Goal: Find contact information: Find contact information

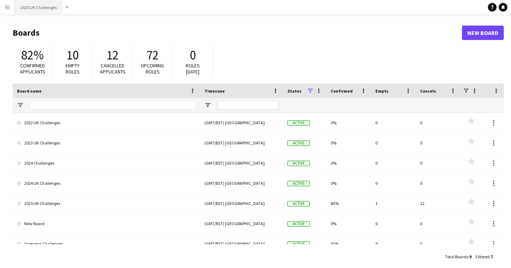
click at [30, 9] on button "2025 UK Challenges Close" at bounding box center [39, 7] width 48 height 14
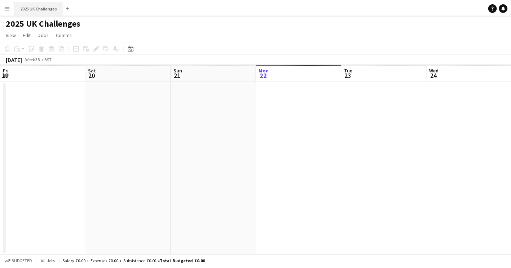
scroll to position [0, 172]
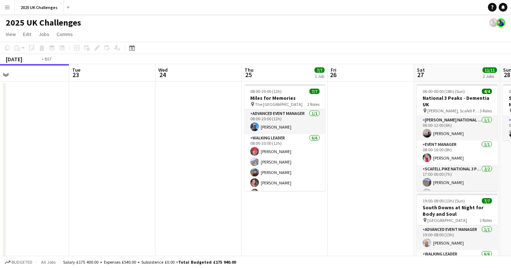
drag, startPoint x: 197, startPoint y: 186, endPoint x: 2, endPoint y: 155, distance: 197.3
click at [0, 155] on html "Menu Boards Boards Boards All jobs Status Workforce Workforce My Workforce Recr…" at bounding box center [255, 180] width 511 height 361
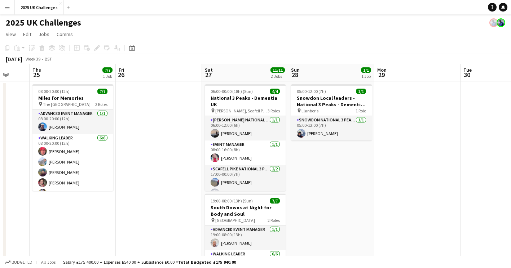
scroll to position [0, 230]
click at [363, 178] on app-calendar-viewport "Mon 22 Tue 23 Wed 24 Thu 25 7/7 1 Job Fri 26 Sat 27 11/11 2 Jobs Sun 28 1/1 1 J…" at bounding box center [255, 206] width 511 height 284
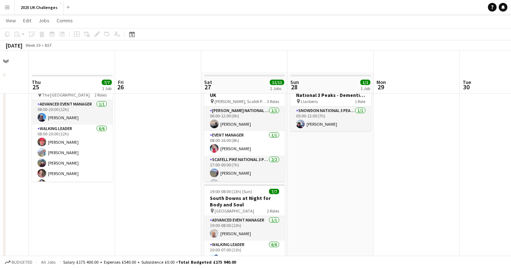
scroll to position [0, 0]
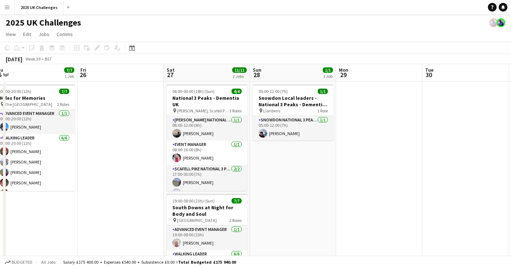
drag, startPoint x: 379, startPoint y: 189, endPoint x: 199, endPoint y: 185, distance: 179.3
click at [199, 185] on app-calendar-viewport "Mon 22 Tue 23 Wed 24 Thu 25 7/7 1 Job Fri 26 Sat 27 11/11 2 Jobs Sun 28 1/1 1 J…" at bounding box center [255, 206] width 511 height 284
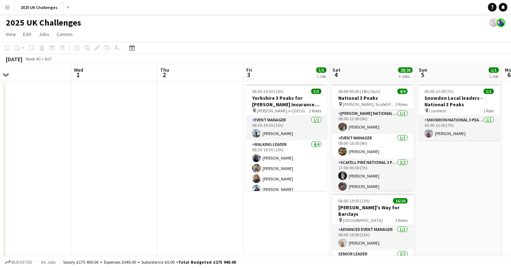
drag, startPoint x: 310, startPoint y: 183, endPoint x: 131, endPoint y: 176, distance: 179.4
click at [128, 177] on app-calendar-viewport "Sun 28 1/1 1 Job Mon 29 Tue 30 Wed 1 Thu 2 Fri 3 5/5 1 Job Sat 4 28/28 3 Jobs S…" at bounding box center [255, 261] width 511 height 394
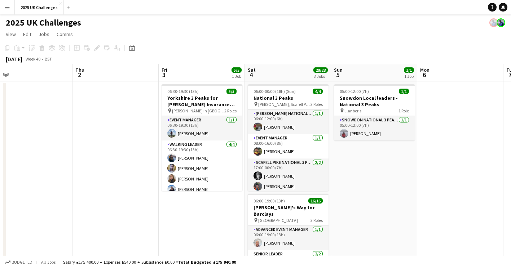
scroll to position [0, 290]
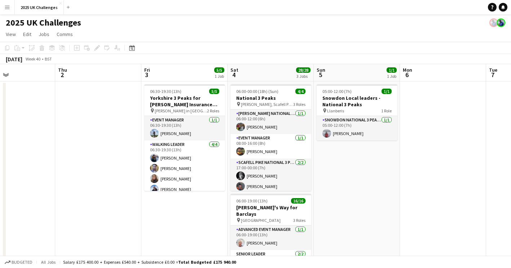
drag, startPoint x: 472, startPoint y: 194, endPoint x: 371, endPoint y: 194, distance: 101.0
click at [372, 194] on app-calendar-viewport "Sun 28 1/1 1 Job Mon 29 Tue 30 Wed 1 Thu 2 Fri 3 5/5 1 Job Sat 4 28/28 3 Jobs S…" at bounding box center [255, 261] width 511 height 394
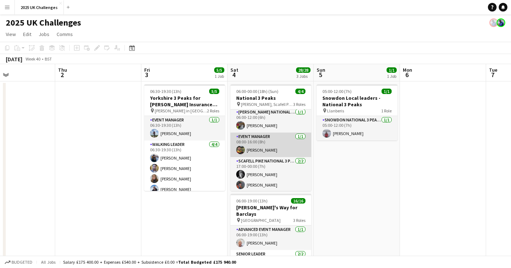
scroll to position [3, 0]
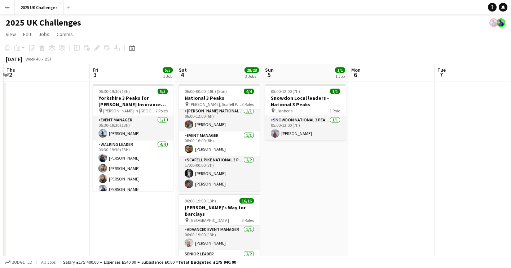
drag, startPoint x: 387, startPoint y: 191, endPoint x: 175, endPoint y: 194, distance: 211.4
click at [175, 194] on app-calendar-viewport "Mon 29 Tue 30 Wed 1 Thu 2 Fri 3 5/5 1 Job Sat 4 28/28 3 Jobs Sun 5 1/1 1 Job Mo…" at bounding box center [255, 261] width 511 height 394
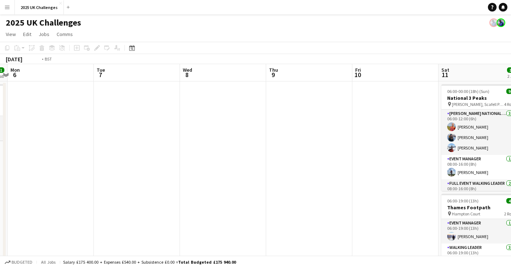
drag, startPoint x: 248, startPoint y: 194, endPoint x: 149, endPoint y: 184, distance: 99.4
click at [110, 189] on app-calendar-viewport "Fri 3 5/5 1 Job Sat 4 28/28 3 Jobs Sun 5 1/1 1 Job Mon 6 Tue 7 Wed 8 Thu 9 Fri …" at bounding box center [255, 261] width 511 height 394
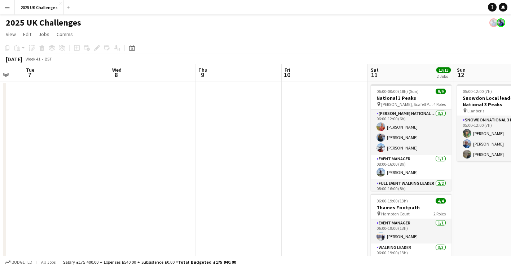
scroll to position [0, 232]
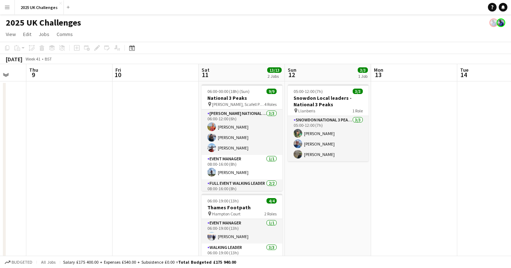
click at [112, 182] on app-calendar-viewport "Mon 6 Tue 7 Wed 8 Thu 9 Fri 10 Sat 11 13/13 2 Jobs Sun 12 3/3 1 Job Mon 13 Tue …" at bounding box center [255, 261] width 511 height 394
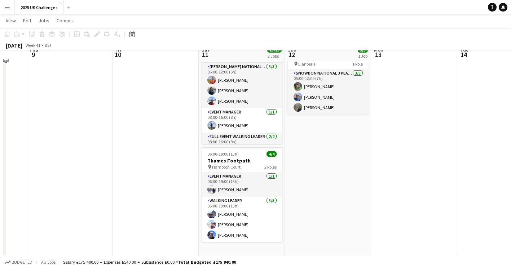
scroll to position [0, 0]
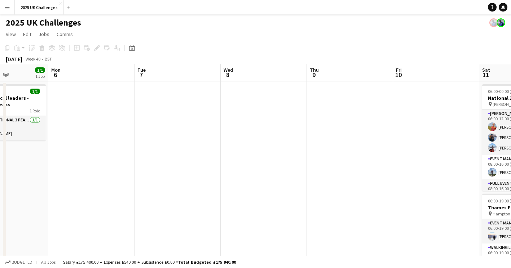
drag, startPoint x: 133, startPoint y: 175, endPoint x: 278, endPoint y: 188, distance: 145.9
click at [474, 179] on app-calendar-viewport "Fri 3 Sat 4 28/28 3 Jobs Sun 5 1/1 1 Job Mon 6 Tue 7 Wed 8 Thu 9 Fri 10 Sat 11 …" at bounding box center [255, 261] width 511 height 394
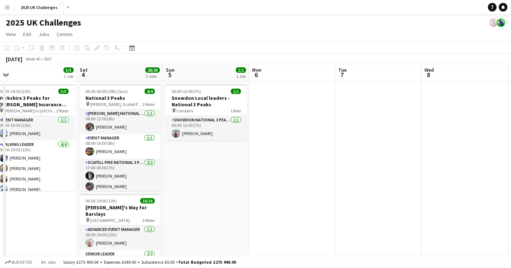
drag, startPoint x: 261, startPoint y: 185, endPoint x: 418, endPoint y: 181, distance: 156.9
click at [418, 181] on app-calendar-viewport "Wed 1 Thu 2 Fri 3 5/5 1 Job Sat 4 28/28 3 Jobs Sun 5 1/1 1 Job Mon 6 Tue 7 Wed …" at bounding box center [255, 261] width 511 height 394
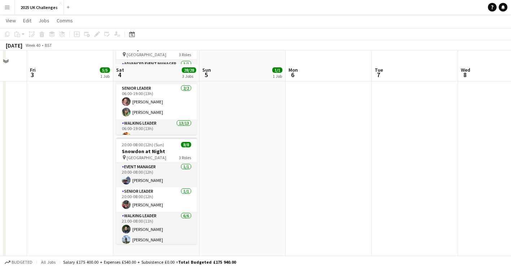
scroll to position [180, 0]
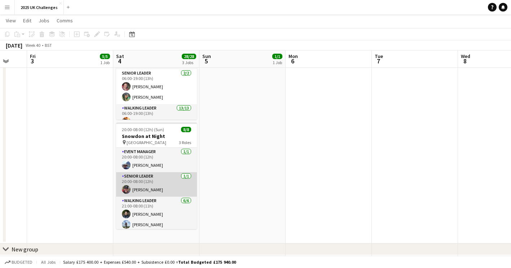
drag, startPoint x: 144, startPoint y: 188, endPoint x: 156, endPoint y: 174, distance: 18.4
click at [144, 188] on app-card-role "Senior Leader [DATE] 20:00-08:00 (12h) [PERSON_NAME]" at bounding box center [156, 184] width 81 height 25
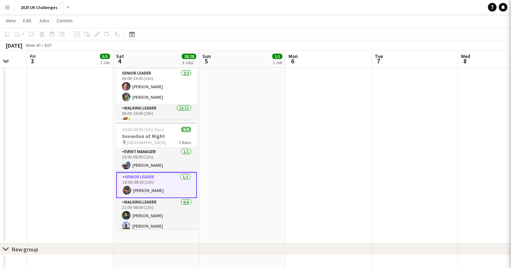
scroll to position [0, 145]
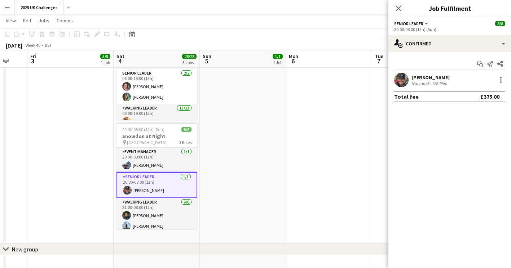
click at [424, 79] on div "[PERSON_NAME]" at bounding box center [431, 77] width 38 height 6
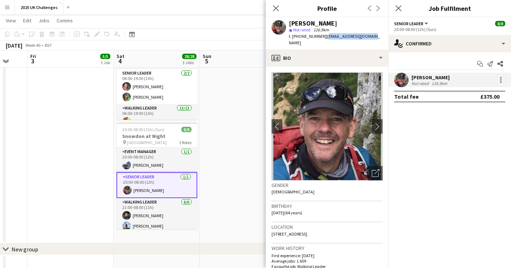
drag, startPoint x: 373, startPoint y: 35, endPoint x: 324, endPoint y: 39, distance: 49.2
click at [324, 39] on div "[PERSON_NAME] star Not rated 126.9km t. [PHONE_NUMBER] | [EMAIL_ADDRESS][DOMAIN…" at bounding box center [327, 33] width 123 height 32
copy span "[EMAIL_ADDRESS][DOMAIN_NAME]"
drag, startPoint x: 321, startPoint y: 36, endPoint x: 287, endPoint y: 39, distance: 34.1
click at [287, 39] on div "[PERSON_NAME] star Not rated 126.9km t. [PHONE_NUMBER] | [EMAIL_ADDRESS][DOMAIN…" at bounding box center [327, 33] width 123 height 32
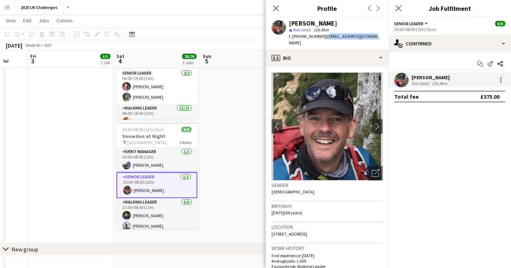
copy span "t. [PHONE_NUMBER]"
click at [241, 214] on app-date-cell "05:00-12:00 (7h) 1/1 Snowdon Local leaders - National 3 Peaks pin Llanberis 1 R…" at bounding box center [243, 71] width 86 height 343
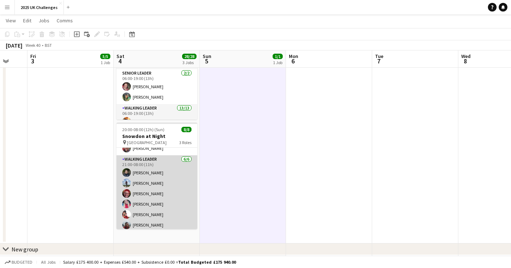
scroll to position [44, 0]
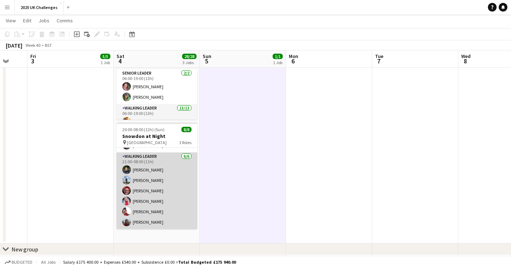
click at [146, 171] on app-card-role "Walking Leader [DATE] 21:00-08:00 (11h) [PERSON_NAME] [PERSON_NAME] [PERSON_NAM…" at bounding box center [157, 191] width 81 height 77
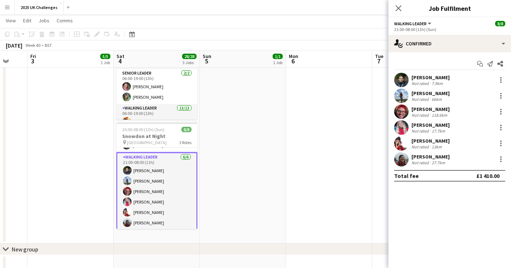
click at [426, 96] on div "[PERSON_NAME]" at bounding box center [431, 93] width 38 height 6
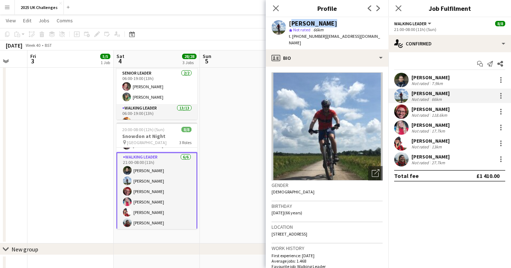
drag, startPoint x: 290, startPoint y: 24, endPoint x: 324, endPoint y: 24, distance: 33.9
click at [324, 24] on div "[PERSON_NAME]" at bounding box center [336, 23] width 94 height 6
copy div "[PERSON_NAME]"
drag, startPoint x: 378, startPoint y: 35, endPoint x: 323, endPoint y: 39, distance: 55.0
click at [323, 39] on app-profile-header "[PERSON_NAME] star Not rated 66km t. [PHONE_NUMBER] | [EMAIL_ADDRESS][DOMAIN_NA…" at bounding box center [327, 33] width 123 height 32
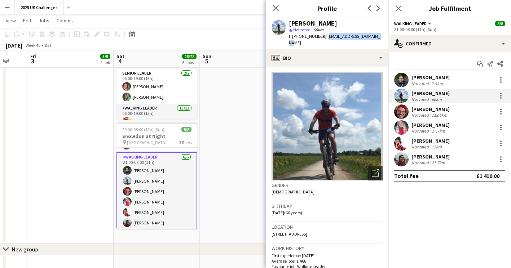
copy span "[EMAIL_ADDRESS][DOMAIN_NAME]"
drag, startPoint x: 320, startPoint y: 36, endPoint x: 287, endPoint y: 38, distance: 33.2
click at [287, 38] on div "[PERSON_NAME] star Not rated 66km t. [PHONE_NUMBER] | [EMAIL_ADDRESS][DOMAIN_NA…" at bounding box center [327, 33] width 123 height 32
copy span "t. [PHONE_NUMBER]"
click at [422, 79] on div "[PERSON_NAME]" at bounding box center [431, 77] width 38 height 6
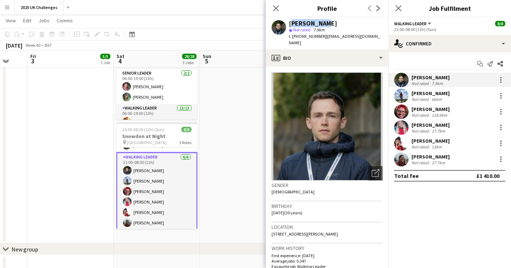
drag, startPoint x: 315, startPoint y: 23, endPoint x: 289, endPoint y: 24, distance: 25.3
click at [289, 24] on div "[PERSON_NAME]" at bounding box center [336, 23] width 94 height 6
copy div "[PERSON_NAME]"
drag, startPoint x: 324, startPoint y: 37, endPoint x: 382, endPoint y: 42, distance: 58.0
click at [382, 42] on div "t. [PHONE_NUMBER] | [EMAIL_ADDRESS][DOMAIN_NAME]" at bounding box center [336, 39] width 94 height 13
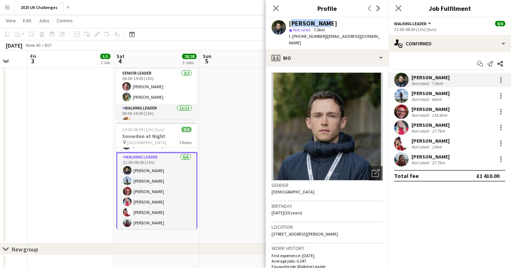
copy span "[EMAIL_ADDRESS][DOMAIN_NAME]"
drag, startPoint x: 321, startPoint y: 36, endPoint x: 288, endPoint y: 36, distance: 32.5
click at [288, 36] on div "[PERSON_NAME] star Not rated 7.9km t. [PHONE_NUMBER] | [EMAIL_ADDRESS][DOMAIN_N…" at bounding box center [327, 33] width 123 height 32
copy span "t. [PHONE_NUMBER]"
click at [429, 113] on div "Not rated" at bounding box center [421, 115] width 19 height 5
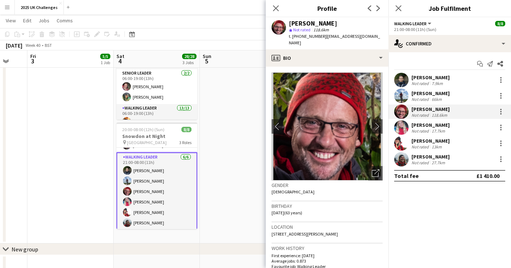
drag, startPoint x: 289, startPoint y: 24, endPoint x: 336, endPoint y: 24, distance: 46.9
click at [336, 24] on div "[PERSON_NAME]" at bounding box center [336, 23] width 94 height 6
copy div "[PERSON_NAME]"
drag, startPoint x: 368, startPoint y: 37, endPoint x: 324, endPoint y: 38, distance: 44.0
click at [324, 38] on div "[PERSON_NAME] star Not rated 118.6km t. [PHONE_NUMBER] | [EMAIL_ADDRESS][DOMAIN…" at bounding box center [327, 33] width 123 height 32
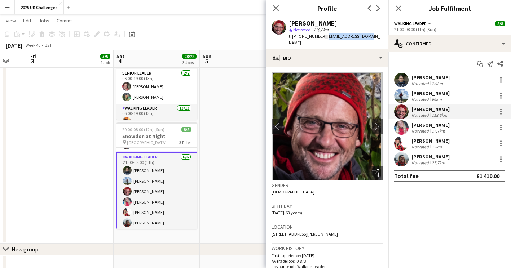
copy span "[EMAIL_ADDRESS][DOMAIN_NAME]"
drag, startPoint x: 321, startPoint y: 35, endPoint x: 287, endPoint y: 39, distance: 33.4
click at [287, 39] on div "[PERSON_NAME] star Not rated 118.6km t. [PHONE_NUMBER] | [EMAIL_ADDRESS][DOMAIN…" at bounding box center [327, 33] width 123 height 32
click at [435, 123] on div "[PERSON_NAME]" at bounding box center [431, 125] width 38 height 6
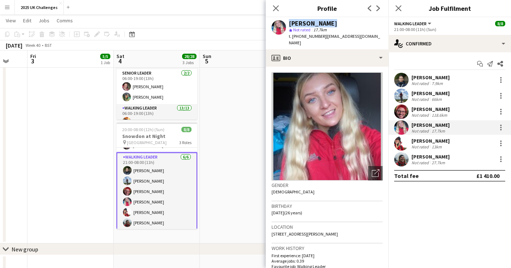
drag, startPoint x: 299, startPoint y: 23, endPoint x: 280, endPoint y: 22, distance: 19.1
click at [280, 22] on div "[PERSON_NAME] star Not rated 17.7km t. [PHONE_NUMBER] | [EMAIL_ADDRESS][DOMAIN_…" at bounding box center [327, 33] width 123 height 32
drag, startPoint x: 364, startPoint y: 36, endPoint x: 325, endPoint y: 38, distance: 39.3
click at [325, 38] on div "[PERSON_NAME] star Not rated 17.7km t. [PHONE_NUMBER] | [EMAIL_ADDRESS][DOMAIN_…" at bounding box center [327, 33] width 123 height 32
drag, startPoint x: 323, startPoint y: 38, endPoint x: 285, endPoint y: 40, distance: 38.3
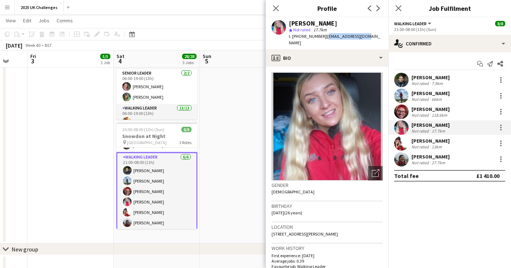
click at [285, 40] on div "[PERSON_NAME] star Not rated 17.7km t. [PHONE_NUMBER] | [EMAIL_ADDRESS][DOMAIN_…" at bounding box center [327, 33] width 123 height 32
click at [423, 142] on div "[PERSON_NAME]" at bounding box center [431, 141] width 38 height 6
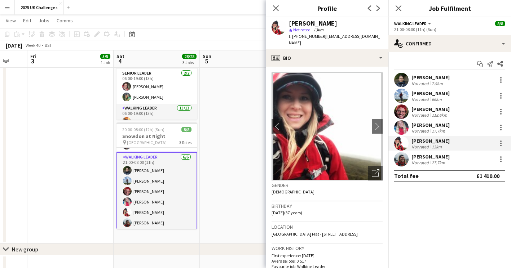
drag, startPoint x: 327, startPoint y: 25, endPoint x: 283, endPoint y: 24, distance: 44.4
click at [283, 24] on div "[PERSON_NAME] star Not rated 13km t. [PHONE_NUMBER] | [EMAIL_ADDRESS][DOMAIN_NA…" at bounding box center [327, 33] width 123 height 32
drag, startPoint x: 385, startPoint y: 37, endPoint x: 324, endPoint y: 36, distance: 60.6
click at [324, 36] on div "[PERSON_NAME] star Not rated 13km t. [PHONE_NUMBER] | [EMAIL_ADDRESS][DOMAIN_NA…" at bounding box center [327, 33] width 123 height 32
drag, startPoint x: 322, startPoint y: 37, endPoint x: 286, endPoint y: 39, distance: 35.4
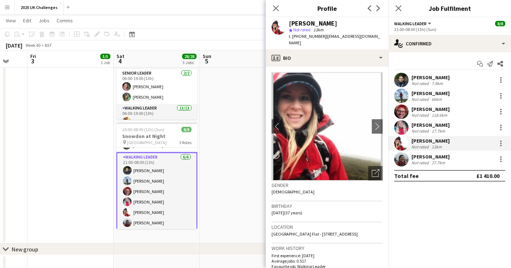
click at [286, 39] on div "[PERSON_NAME] star Not rated 13km t. [PHONE_NUMBER] | [EMAIL_ADDRESS][DOMAIN_NA…" at bounding box center [327, 33] width 123 height 32
click at [418, 158] on div "[PERSON_NAME]" at bounding box center [431, 157] width 38 height 6
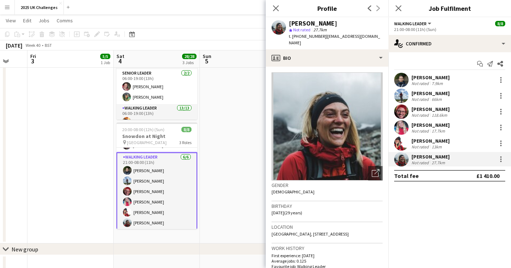
drag, startPoint x: 338, startPoint y: 25, endPoint x: 289, endPoint y: 27, distance: 49.8
click at [289, 27] on div "[PERSON_NAME] star Not rated 27.7km t. [PHONE_NUMBER] | [EMAIL_ADDRESS][DOMAIN_…" at bounding box center [327, 33] width 123 height 32
drag, startPoint x: 290, startPoint y: 24, endPoint x: 340, endPoint y: 25, distance: 49.4
click at [340, 25] on div "[PERSON_NAME]" at bounding box center [336, 23] width 94 height 6
drag, startPoint x: 322, startPoint y: 35, endPoint x: 286, endPoint y: 38, distance: 35.5
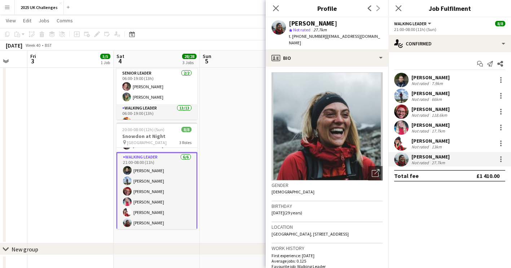
click at [286, 38] on div "[PERSON_NAME] star Not rated 27.7km t. [PHONE_NUMBER] | [EMAIL_ADDRESS][DOMAIN_…" at bounding box center [327, 33] width 123 height 32
drag, startPoint x: 324, startPoint y: 37, endPoint x: 337, endPoint y: 43, distance: 14.4
click at [337, 43] on div "t. [PHONE_NUMBER] | [EMAIL_ADDRESS][DOMAIN_NAME]" at bounding box center [336, 39] width 94 height 13
drag, startPoint x: 232, startPoint y: 199, endPoint x: 321, endPoint y: 262, distance: 108.8
click at [233, 199] on app-date-cell "05:00-12:00 (7h) 1/1 Snowdon Local leaders - National 3 Peaks pin Llanberis 1 R…" at bounding box center [243, 71] width 86 height 343
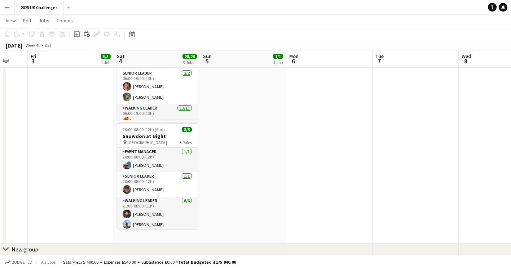
scroll to position [0, 0]
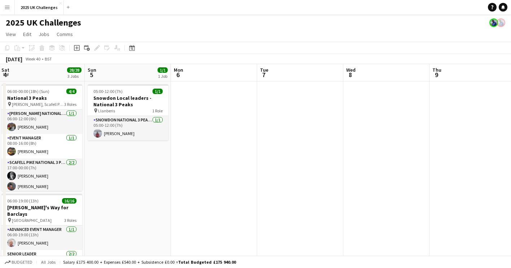
drag, startPoint x: 406, startPoint y: 172, endPoint x: 197, endPoint y: 168, distance: 209.2
click at [194, 170] on app-calendar-viewport "Wed 1 Thu 2 Fri 3 5/5 1 Job Sat 4 28/28 3 Jobs Sun 5 1/1 1 Job Mon 6 Tue 7 Wed …" at bounding box center [255, 261] width 511 height 394
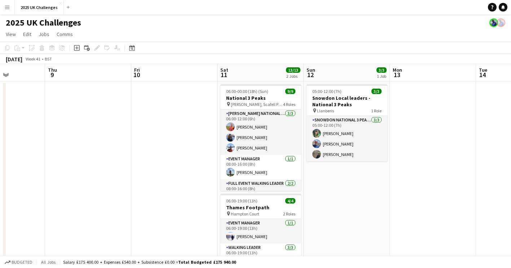
drag, startPoint x: 370, startPoint y: 181, endPoint x: 207, endPoint y: 211, distance: 165.5
click at [83, 189] on app-calendar-viewport "Mon 6 Tue 7 Wed 8 Thu 9 Fri 10 Sat 11 13/13 2 Jobs Sun 12 3/3 1 Job Mon 13 Tue …" at bounding box center [255, 261] width 511 height 394
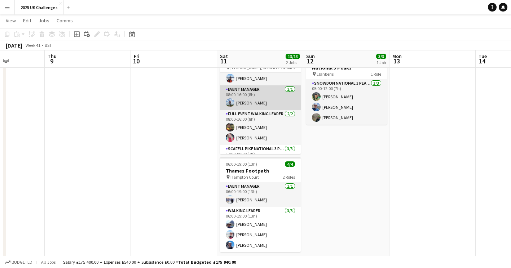
scroll to position [33, 0]
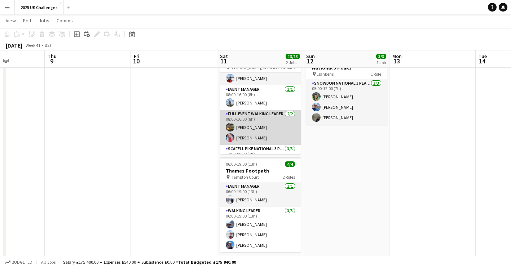
click at [261, 129] on app-card-role "Full Event Walking Leader [DATE] 08:00-16:00 (8h) [PERSON_NAME] [PERSON_NAME]" at bounding box center [260, 127] width 81 height 35
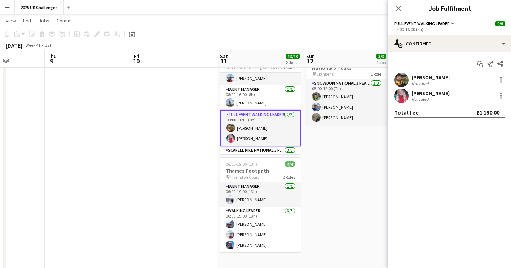
click at [436, 79] on div "[PERSON_NAME]" at bounding box center [431, 77] width 38 height 6
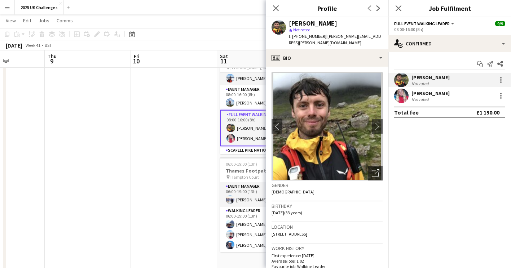
drag, startPoint x: 320, startPoint y: 26, endPoint x: 288, endPoint y: 26, distance: 31.4
click at [288, 26] on div "[PERSON_NAME] star Not rated t. [PHONE_NUMBER] | [PERSON_NAME][EMAIL_ADDRESS][P…" at bounding box center [327, 33] width 123 height 32
click at [419, 98] on div "Not rated" at bounding box center [421, 99] width 19 height 5
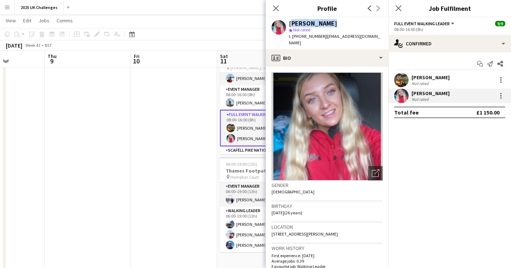
drag, startPoint x: 331, startPoint y: 23, endPoint x: 290, endPoint y: 23, distance: 41.8
click at [290, 23] on div "[PERSON_NAME]" at bounding box center [336, 23] width 94 height 6
drag, startPoint x: 367, startPoint y: 39, endPoint x: 325, endPoint y: 39, distance: 41.5
click at [325, 39] on div "[PERSON_NAME] star Not rated t. [PHONE_NUMBER] | [EMAIL_ADDRESS][DOMAIN_NAME]" at bounding box center [327, 33] width 123 height 32
drag, startPoint x: 322, startPoint y: 36, endPoint x: 286, endPoint y: 40, distance: 37.1
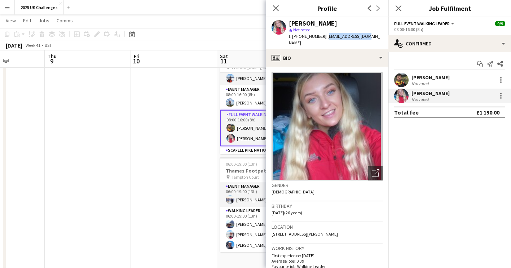
click at [286, 40] on div "[PERSON_NAME] star Not rated t. [PHONE_NUMBER] | [EMAIL_ADDRESS][DOMAIN_NAME]" at bounding box center [327, 33] width 123 height 32
click at [422, 77] on div "[PERSON_NAME]" at bounding box center [431, 77] width 38 height 6
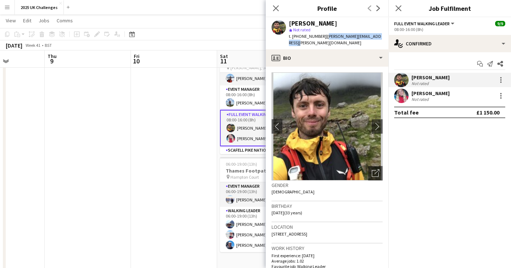
drag, startPoint x: 380, startPoint y: 37, endPoint x: 324, endPoint y: 40, distance: 56.4
click at [324, 40] on div "[PERSON_NAME] star Not rated t. [PHONE_NUMBER] | [PERSON_NAME][EMAIL_ADDRESS][P…" at bounding box center [327, 33] width 123 height 32
drag, startPoint x: 321, startPoint y: 35, endPoint x: 289, endPoint y: 34, distance: 32.1
click at [289, 34] on div "[PERSON_NAME] star Not rated t. [PHONE_NUMBER] | [PERSON_NAME][EMAIL_ADDRESS][P…" at bounding box center [327, 33] width 123 height 32
click at [192, 191] on app-date-cell at bounding box center [174, 216] width 86 height 343
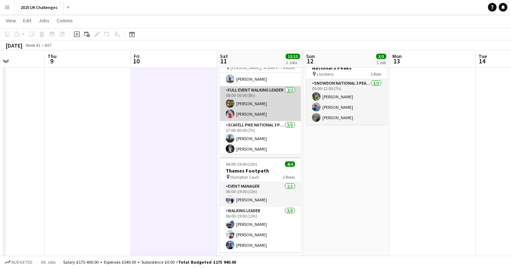
scroll to position [69, 0]
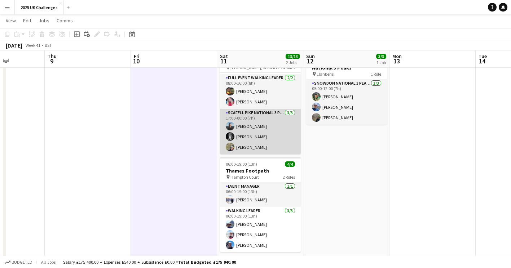
click at [261, 126] on app-card-role "Scafell Pike National 3 Peaks Walking Leader [DATE] 17:00-00:00 (7h) [PERSON_NA…" at bounding box center [260, 131] width 81 height 45
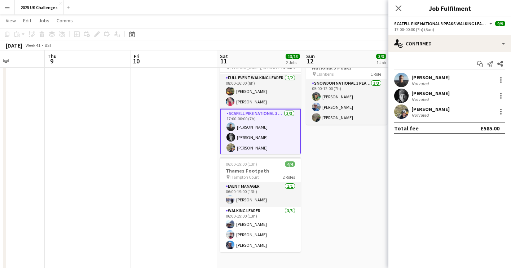
click at [429, 78] on div "[PERSON_NAME]" at bounding box center [431, 77] width 38 height 6
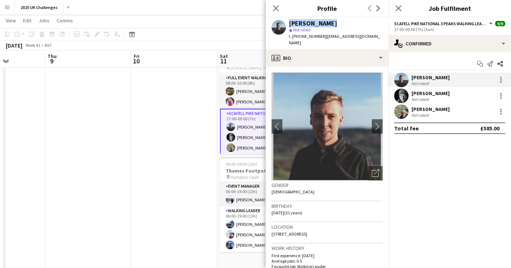
drag, startPoint x: 331, startPoint y: 23, endPoint x: 283, endPoint y: 26, distance: 47.7
click at [283, 26] on div "[PERSON_NAME] star Not rated t. [PHONE_NUMBER] | [EMAIL_ADDRESS][DOMAIN_NAME]" at bounding box center [327, 33] width 123 height 32
click at [189, 197] on app-date-cell at bounding box center [174, 216] width 86 height 343
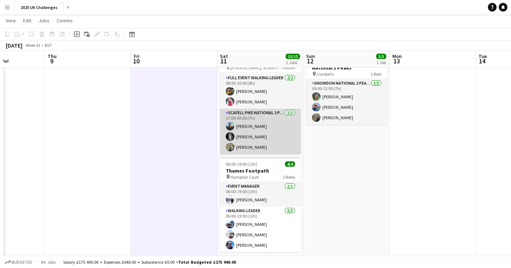
scroll to position [0, 0]
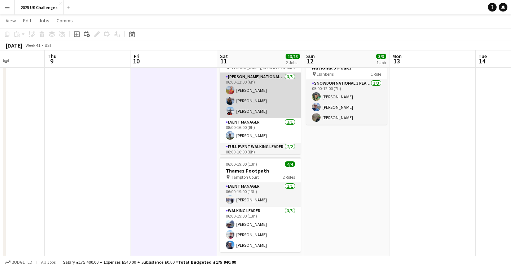
click at [260, 88] on app-card-role "[PERSON_NAME] National 3 Peaks Walking Leader [DATE] 06:00-12:00 (6h) [PERSON_N…" at bounding box center [260, 95] width 81 height 45
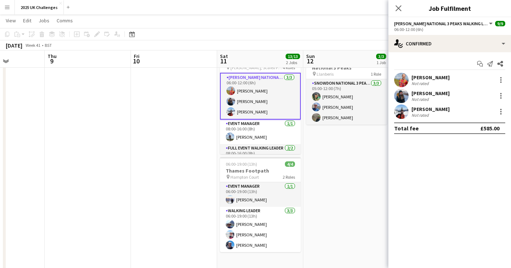
click at [423, 76] on div "[PERSON_NAME]" at bounding box center [431, 77] width 38 height 6
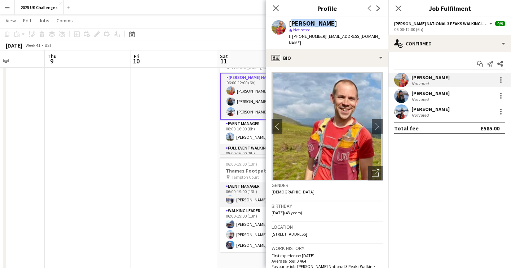
drag, startPoint x: 334, startPoint y: 26, endPoint x: 289, endPoint y: 25, distance: 45.5
click at [289, 25] on div "[PERSON_NAME]" at bounding box center [336, 23] width 94 height 6
drag, startPoint x: 329, startPoint y: 40, endPoint x: 335, endPoint y: 43, distance: 7.4
click at [335, 43] on div "t. [PHONE_NUMBER] | [EMAIL_ADDRESS][DOMAIN_NAME]" at bounding box center [336, 39] width 94 height 13
click at [323, 38] on div "t. [PHONE_NUMBER] | [EMAIL_ADDRESS][DOMAIN_NAME]" at bounding box center [336, 39] width 94 height 13
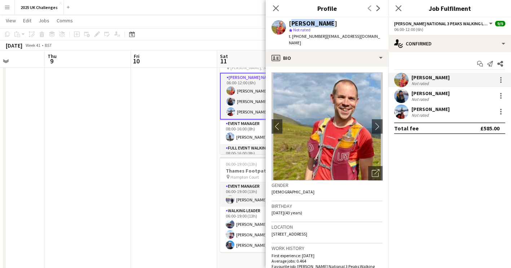
click at [323, 38] on span "t. [PHONE_NUMBER]" at bounding box center [308, 36] width 38 height 5
drag, startPoint x: 322, startPoint y: 38, endPoint x: 289, endPoint y: 38, distance: 33.2
click at [289, 38] on span "t. [PHONE_NUMBER]" at bounding box center [308, 36] width 38 height 5
click at [420, 93] on div "[PERSON_NAME]" at bounding box center [431, 93] width 38 height 6
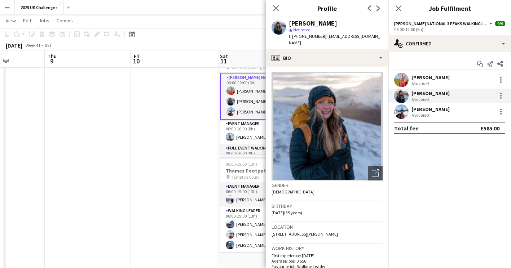
drag, startPoint x: 326, startPoint y: 39, endPoint x: 330, endPoint y: 42, distance: 4.3
click at [330, 42] on div "t. [PHONE_NUMBER] | [EMAIL_ADDRESS][DOMAIN_NAME]" at bounding box center [336, 39] width 94 height 13
drag, startPoint x: 319, startPoint y: 38, endPoint x: 288, endPoint y: 36, distance: 31.1
click at [288, 36] on div "[PERSON_NAME] star Not rated t. [PHONE_NUMBER] | [EMAIL_ADDRESS][DOMAIN_NAME]" at bounding box center [327, 33] width 123 height 32
drag, startPoint x: 333, startPoint y: 25, endPoint x: 293, endPoint y: 25, distance: 39.7
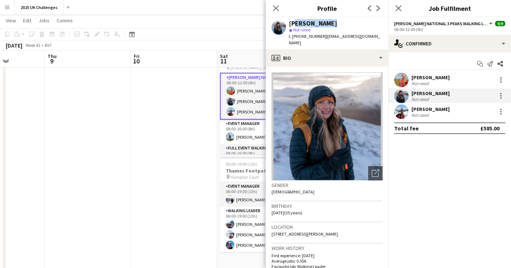
click at [293, 25] on div "[PERSON_NAME]" at bounding box center [336, 23] width 94 height 6
drag, startPoint x: 293, startPoint y: 25, endPoint x: 353, endPoint y: 23, distance: 59.9
click at [353, 23] on div "[PERSON_NAME]" at bounding box center [336, 23] width 94 height 6
click at [338, 23] on div "[PERSON_NAME]" at bounding box center [336, 23] width 94 height 6
drag, startPoint x: 336, startPoint y: 24, endPoint x: 291, endPoint y: 25, distance: 45.5
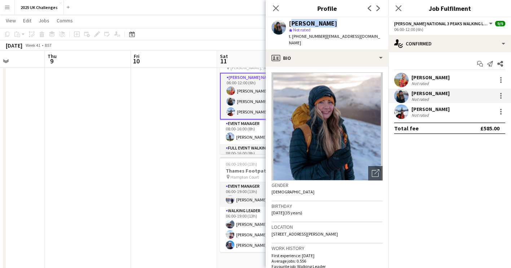
click at [291, 25] on div "[PERSON_NAME]" at bounding box center [336, 23] width 94 height 6
click at [421, 107] on div "[PERSON_NAME]" at bounding box center [431, 109] width 38 height 6
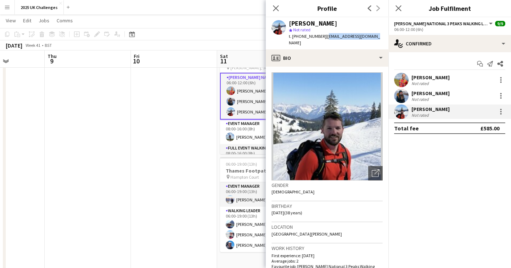
drag, startPoint x: 376, startPoint y: 36, endPoint x: 324, endPoint y: 38, distance: 52.0
click at [324, 38] on div "[PERSON_NAME] star Not rated t. [PHONE_NUMBER] | [EMAIL_ADDRESS][DOMAIN_NAME]" at bounding box center [327, 33] width 123 height 32
drag, startPoint x: 321, startPoint y: 38, endPoint x: 286, endPoint y: 39, distance: 35.4
click at [286, 39] on div "[PERSON_NAME] star Not rated t. [PHONE_NUMBER] | [EMAIL_ADDRESS][DOMAIN_NAME]" at bounding box center [327, 33] width 123 height 32
drag, startPoint x: 339, startPoint y: 26, endPoint x: 288, endPoint y: 26, distance: 51.6
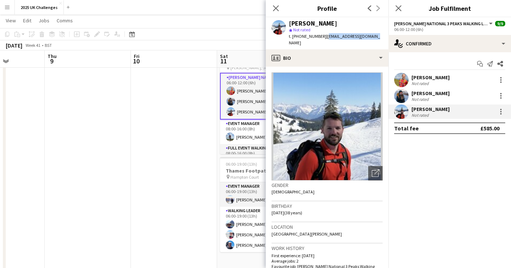
click at [288, 26] on div "[PERSON_NAME] star Not rated t. [PHONE_NUMBER] | [EMAIL_ADDRESS][DOMAIN_NAME]" at bounding box center [327, 33] width 123 height 32
click at [183, 197] on app-date-cell at bounding box center [174, 216] width 86 height 343
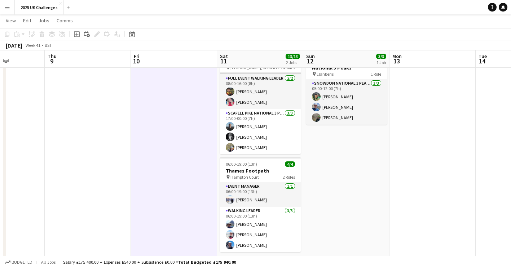
scroll to position [69, 0]
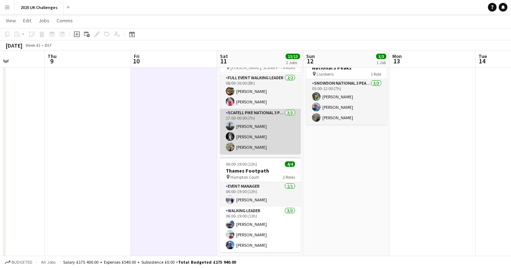
click at [255, 126] on app-card-role "Scafell Pike National 3 Peaks Walking Leader [DATE] 17:00-00:00 (7h) [PERSON_NA…" at bounding box center [260, 131] width 81 height 45
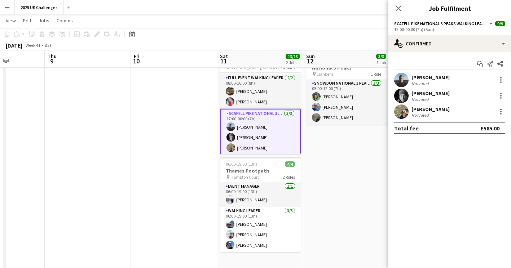
click at [443, 75] on div "[PERSON_NAME] Not rated" at bounding box center [449, 80] width 123 height 14
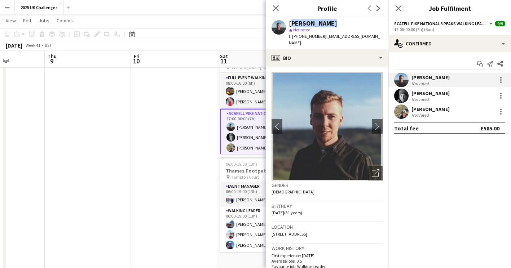
drag, startPoint x: 290, startPoint y: 23, endPoint x: 328, endPoint y: 25, distance: 37.6
click at [328, 25] on div "[PERSON_NAME]" at bounding box center [336, 23] width 94 height 6
drag, startPoint x: 330, startPoint y: 37, endPoint x: 381, endPoint y: 36, distance: 51.2
click at [381, 36] on app-profile-header "[PERSON_NAME] star Not rated t. [PHONE_NUMBER] | [EMAIL_ADDRESS][DOMAIN_NAME]" at bounding box center [327, 33] width 123 height 32
drag, startPoint x: 321, startPoint y: 36, endPoint x: 288, endPoint y: 40, distance: 33.8
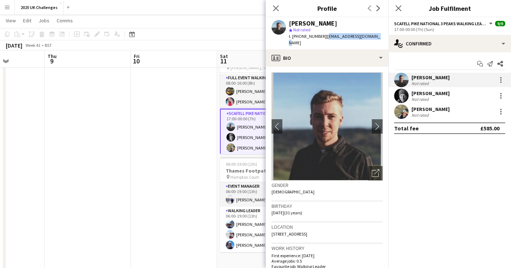
click at [288, 40] on div "[PERSON_NAME] star Not rated t. [PHONE_NUMBER] | [EMAIL_ADDRESS][DOMAIN_NAME]" at bounding box center [327, 33] width 123 height 32
click at [425, 91] on div "[PERSON_NAME]" at bounding box center [431, 93] width 38 height 6
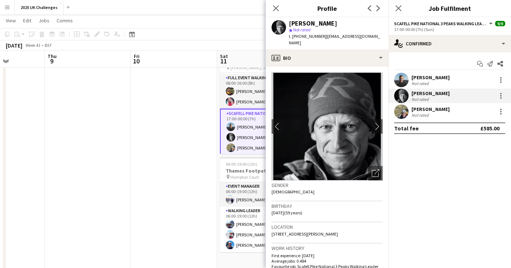
drag, startPoint x: 346, startPoint y: 25, endPoint x: 288, endPoint y: 22, distance: 57.8
click at [288, 22] on div "[PERSON_NAME] star Not rated t. [PHONE_NUMBER] | [EMAIL_ADDRESS][DOMAIN_NAME]" at bounding box center [327, 33] width 123 height 32
drag, startPoint x: 374, startPoint y: 37, endPoint x: 323, endPoint y: 39, distance: 51.6
click at [323, 39] on app-profile-header "[PERSON_NAME] star Not rated t. [PHONE_NUMBER] | [EMAIL_ADDRESS][DOMAIN_NAME]" at bounding box center [327, 33] width 123 height 32
drag, startPoint x: 320, startPoint y: 37, endPoint x: 287, endPoint y: 37, distance: 32.8
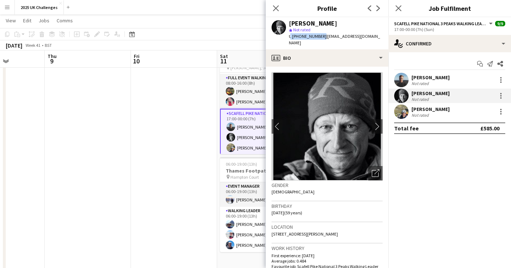
click at [287, 37] on div "[PERSON_NAME] star Not rated t. [PHONE_NUMBER] | [EMAIL_ADDRESS][DOMAIN_NAME]" at bounding box center [327, 33] width 123 height 32
click at [415, 110] on div "[PERSON_NAME]" at bounding box center [431, 109] width 38 height 6
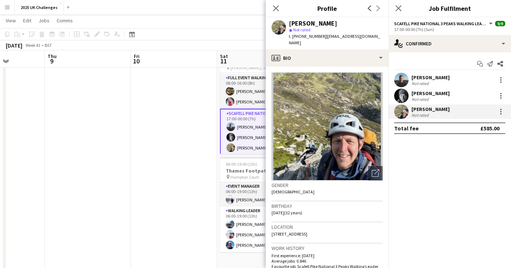
drag, startPoint x: 338, startPoint y: 23, endPoint x: 290, endPoint y: 23, distance: 48.3
click at [290, 23] on div "[PERSON_NAME]" at bounding box center [336, 23] width 94 height 6
drag, startPoint x: 382, startPoint y: 38, endPoint x: 325, endPoint y: 38, distance: 56.3
click at [325, 38] on div "[PERSON_NAME] star Not rated t. [PHONE_NUMBER] | [EMAIL_ADDRESS][DOMAIN_NAME]" at bounding box center [327, 33] width 123 height 32
drag, startPoint x: 323, startPoint y: 38, endPoint x: 288, endPoint y: 38, distance: 35.0
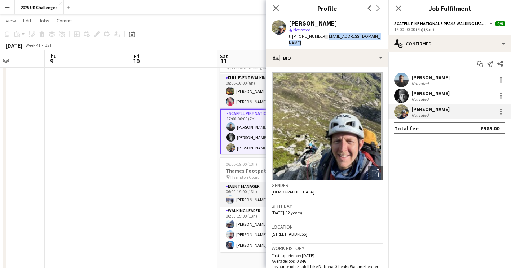
click at [288, 38] on div "[PERSON_NAME] star Not rated t. [PHONE_NUMBER] | [EMAIL_ADDRESS][DOMAIN_NAME]" at bounding box center [327, 33] width 123 height 32
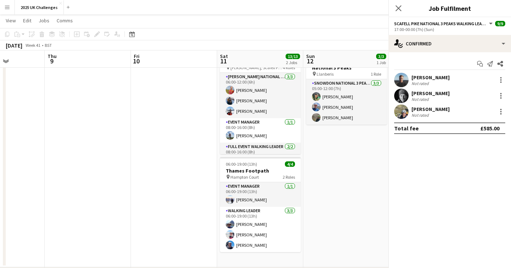
scroll to position [0, 0]
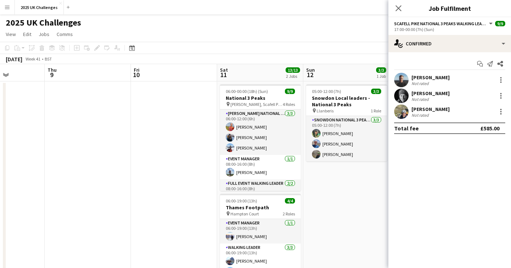
click at [300, 21] on div "2025 UK Challenges" at bounding box center [255, 21] width 511 height 14
